Goal: Use online tool/utility: Utilize a website feature to perform a specific function

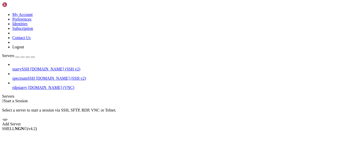
click at [29, 67] on span "starrySSH" at bounding box center [20, 69] width 17 height 4
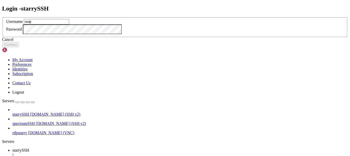
type input "redji"
click button "Connect" at bounding box center [10, 44] width 17 height 5
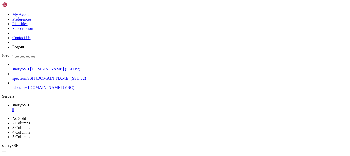
scroll to position [9, 0]
click at [35, 76] on span "spectrumSSH" at bounding box center [23, 78] width 23 height 4
click at [41, 85] on span "[DOMAIN_NAME] (VNC)" at bounding box center [51, 87] width 46 height 4
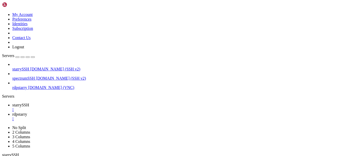
click at [93, 107] on div "" at bounding box center [180, 109] width 336 height 5
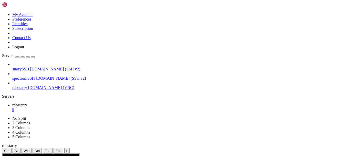
click at [27, 85] on span "rdpstarry" at bounding box center [19, 87] width 15 height 4
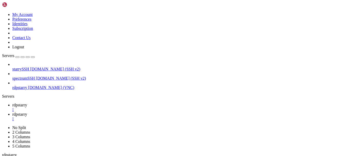
click at [91, 107] on div "" at bounding box center [180, 109] width 336 height 5
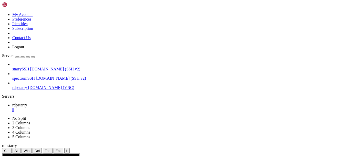
click at [47, 29] on div at bounding box center [175, 78] width 350 height 156
click at [29, 67] on span "starrySSH" at bounding box center [20, 69] width 17 height 4
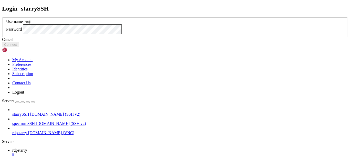
type input "redji"
click button "Connect" at bounding box center [10, 44] width 17 height 5
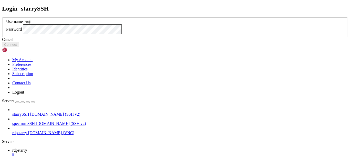
type input "redji"
click button "Connect" at bounding box center [10, 44] width 17 height 5
type input "redji"
click button "Connect" at bounding box center [10, 44] width 17 height 5
type input "redji"
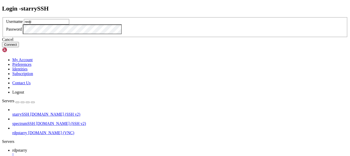
click button "Connect" at bounding box center [10, 44] width 17 height 5
type input "redji"
click button "Connect" at bounding box center [10, 44] width 17 height 5
type input "redji"
click button "Connect" at bounding box center [10, 44] width 17 height 5
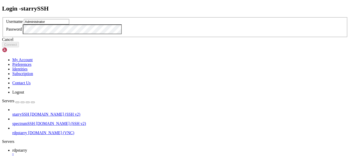
type input "Administrator"
click button "Connect" at bounding box center [10, 44] width 17 height 5
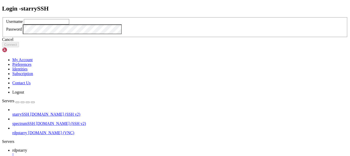
click at [2, 17] on icon at bounding box center [2, 17] width 0 height 0
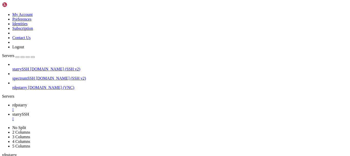
click at [126, 116] on div "" at bounding box center [180, 118] width 336 height 5
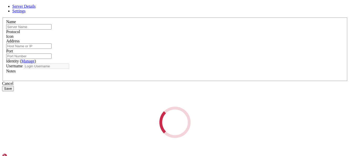
type input "starrySSH"
type input "[DOMAIN_NAME]"
type input "22"
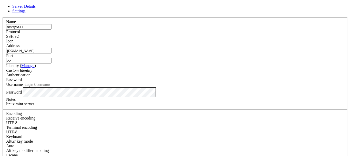
click at [2, 17] on link at bounding box center [2, 17] width 0 height 0
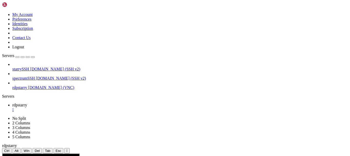
click at [50, 67] on link "starrySSH [DOMAIN_NAME] (SSH v2)" at bounding box center [180, 69] width 336 height 5
click at [51, 67] on link "starrySSH [DOMAIN_NAME] (SSH v2)" at bounding box center [180, 69] width 336 height 5
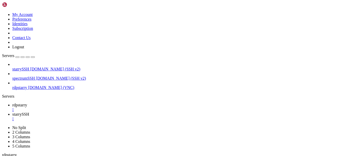
click at [91, 107] on div "" at bounding box center [180, 109] width 336 height 5
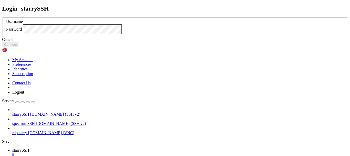
click at [115, 47] on div "Login - starrySSH Username Password Cancel Connect" at bounding box center [175, 26] width 346 height 42
click at [69, 24] on input "text" at bounding box center [46, 21] width 45 height 5
type input "redji"
click button "Connect" at bounding box center [10, 44] width 17 height 5
